Goal: Task Accomplishment & Management: Manage account settings

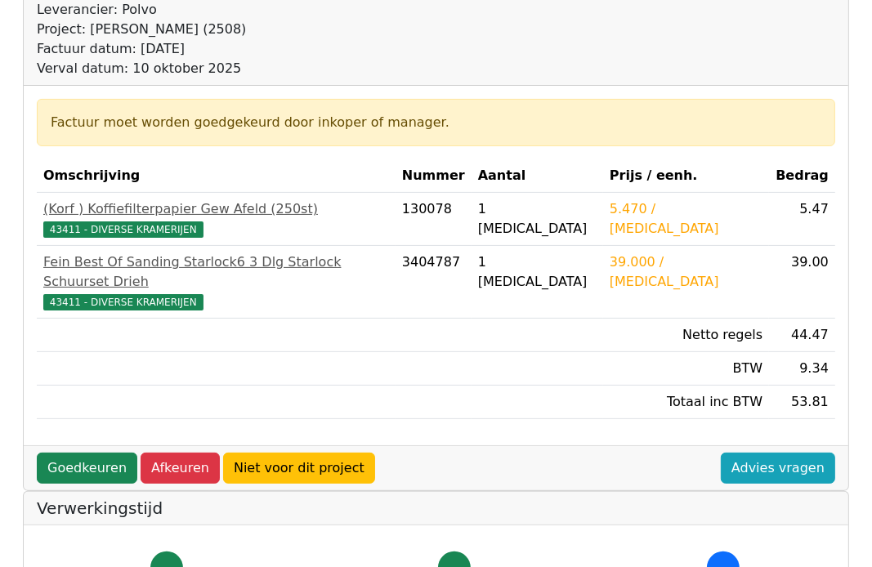
scroll to position [245, 0]
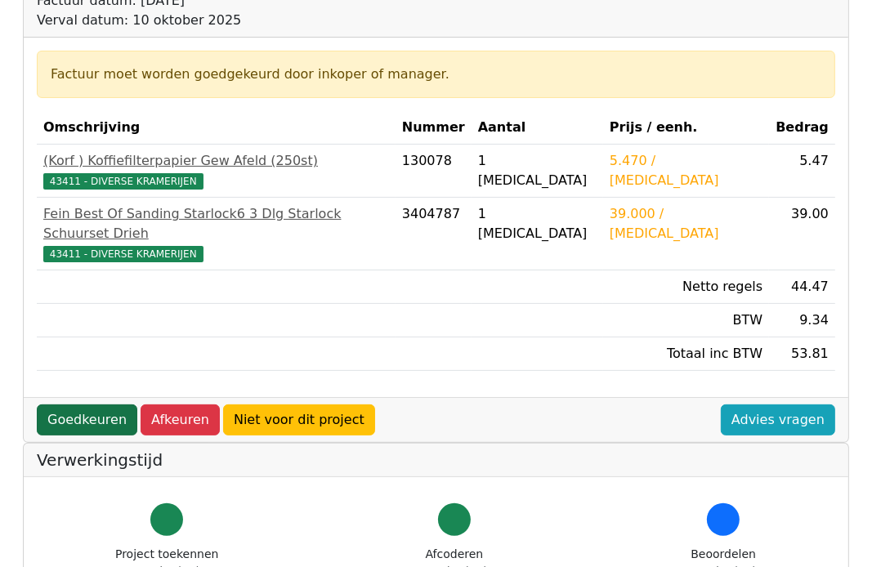
click at [58, 404] on link "Goedkeuren" at bounding box center [87, 419] width 100 height 31
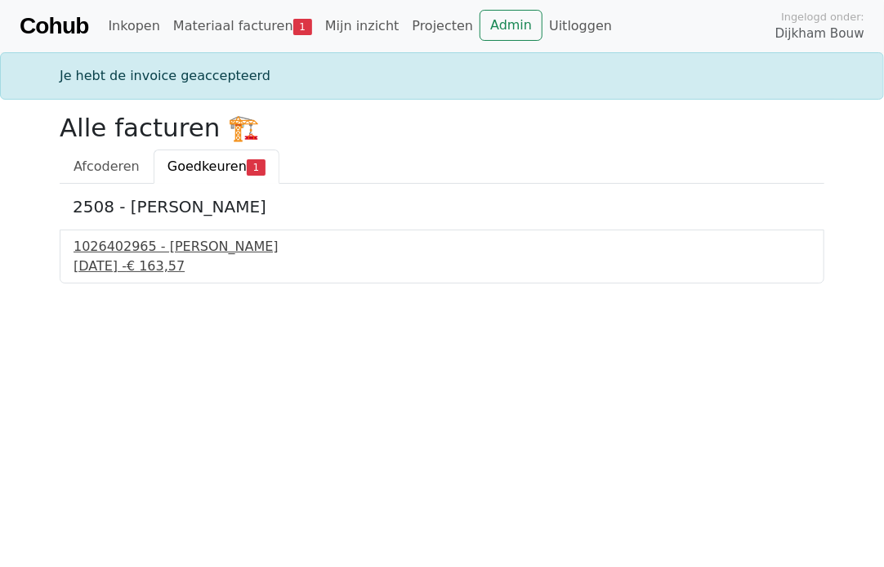
click at [154, 257] on div "[DATE] - € 163,57" at bounding box center [442, 267] width 737 height 20
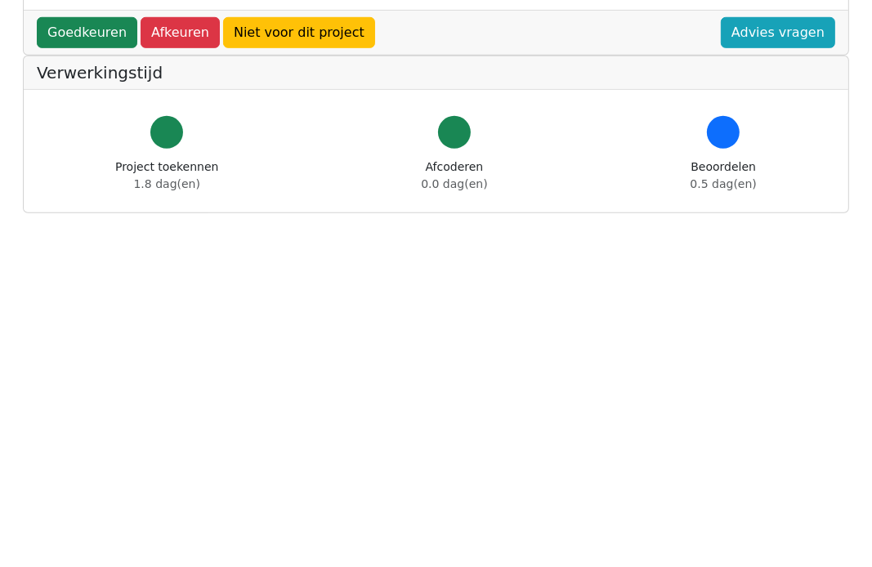
scroll to position [735, 0]
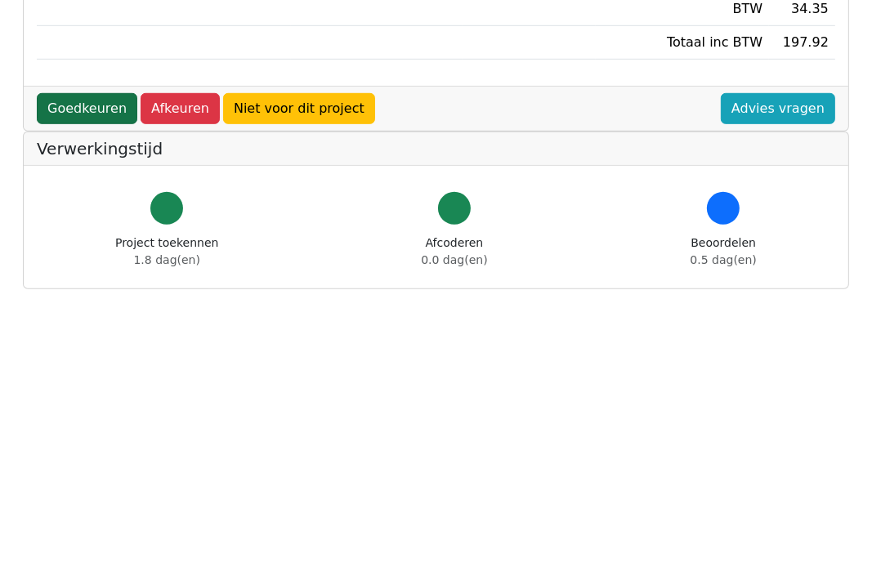
click at [81, 93] on link "Goedkeuren" at bounding box center [87, 108] width 100 height 31
